Goal: Book appointment/travel/reservation

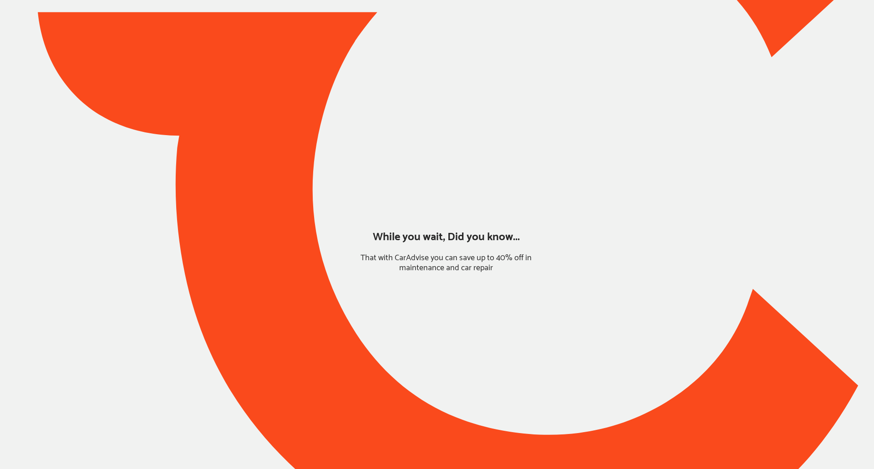
type input "*****"
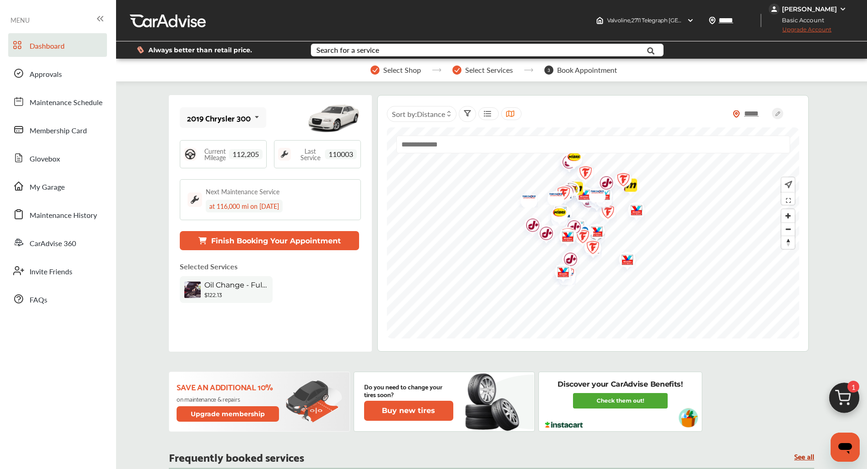
drag, startPoint x: 0, startPoint y: 0, endPoint x: 297, endPoint y: 140, distance: 328.5
click at [297, 140] on div "Last Service 110003" at bounding box center [317, 154] width 87 height 28
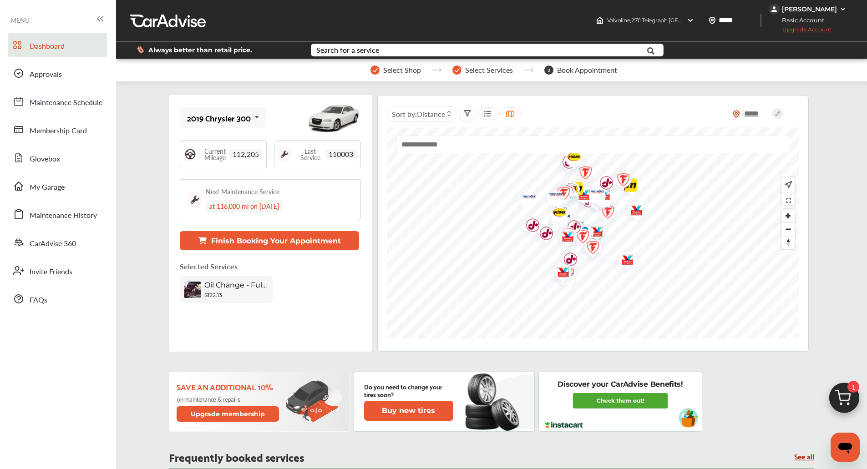
click at [297, 140] on div "Last Service 110003" at bounding box center [317, 154] width 87 height 28
drag, startPoint x: 297, startPoint y: 140, endPoint x: 309, endPoint y: 133, distance: 14.3
click at [309, 133] on div "2019 Chrysler 300 2019 Chrysler 300 Current Mileage 112,205 Last Service 110003…" at bounding box center [270, 223] width 203 height 257
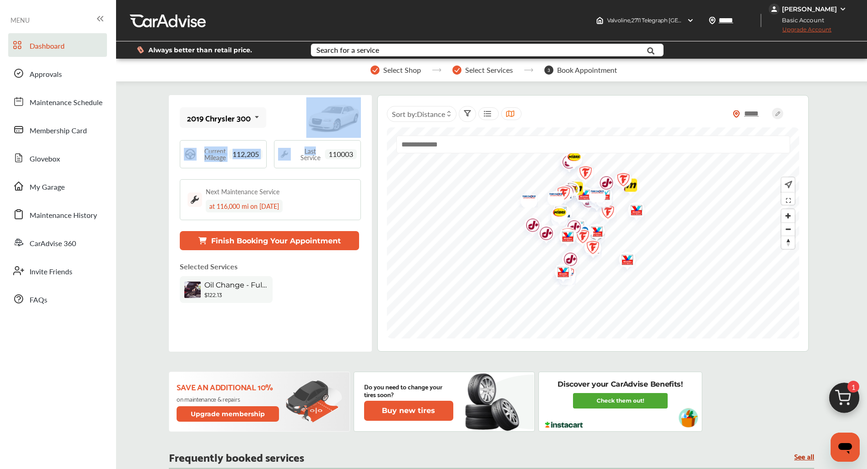
click at [839, 393] on img at bounding box center [844, 401] width 44 height 44
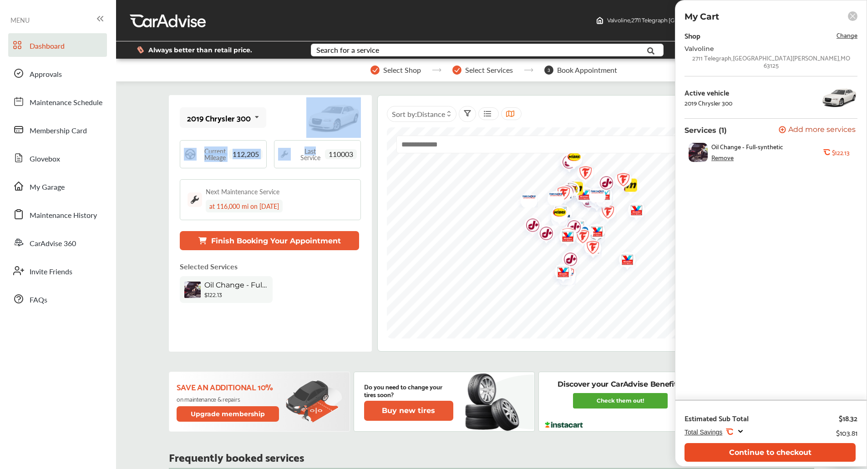
click at [753, 451] on button "Continue to checkout" at bounding box center [769, 452] width 171 height 19
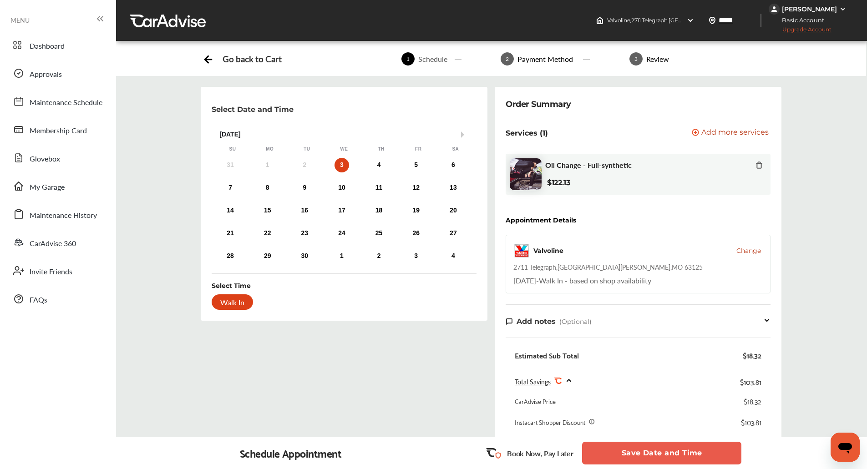
drag, startPoint x: 688, startPoint y: 453, endPoint x: 665, endPoint y: 382, distance: 74.7
click at [665, 382] on div "Go back to Cart 1 Schedule 2 Payment Method 3 Review Select Date and Time Next …" at bounding box center [491, 317] width 750 height 551
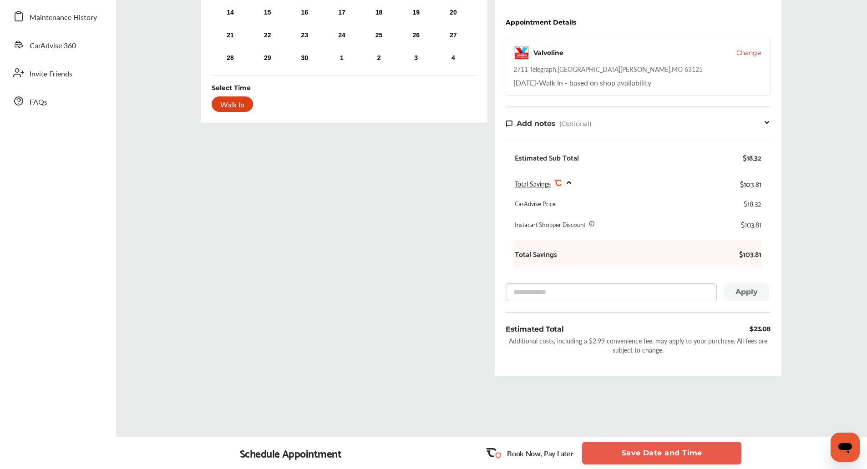
scroll to position [219, 0]
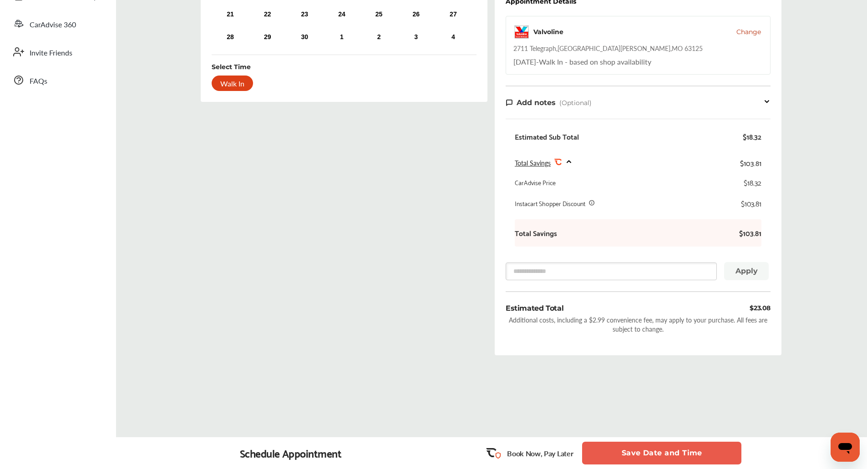
click at [657, 458] on button "Save Date and Time" at bounding box center [661, 453] width 159 height 23
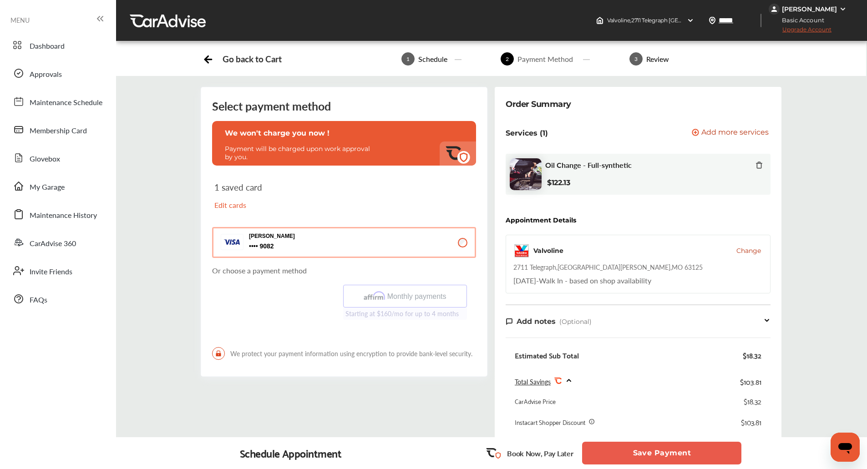
click at [657, 458] on button "Save Payment" at bounding box center [661, 453] width 159 height 23
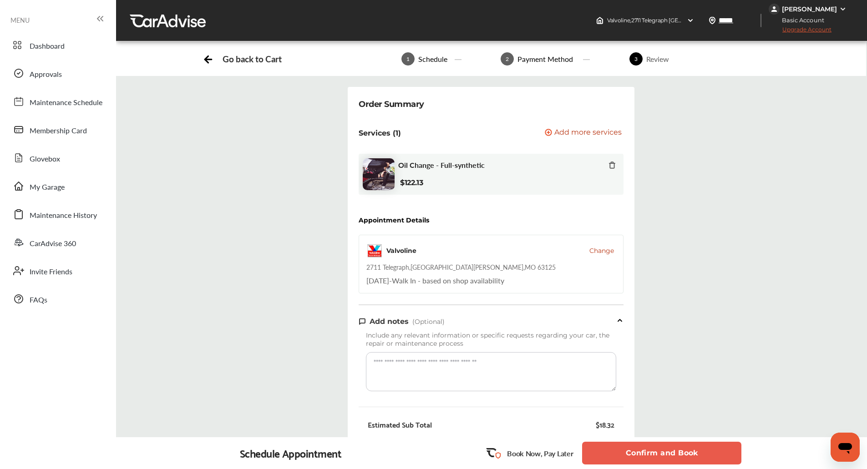
click at [657, 458] on button "Confirm and Book" at bounding box center [661, 453] width 159 height 23
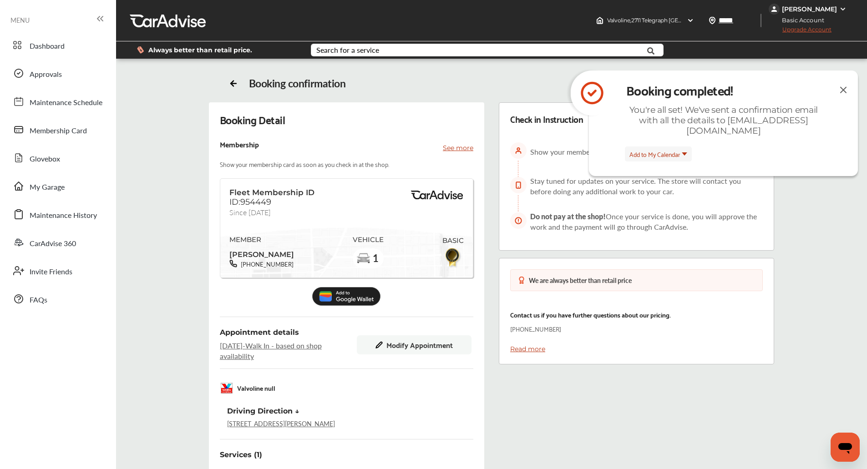
click at [846, 91] on img at bounding box center [843, 89] width 11 height 11
